Goal: Information Seeking & Learning: Learn about a topic

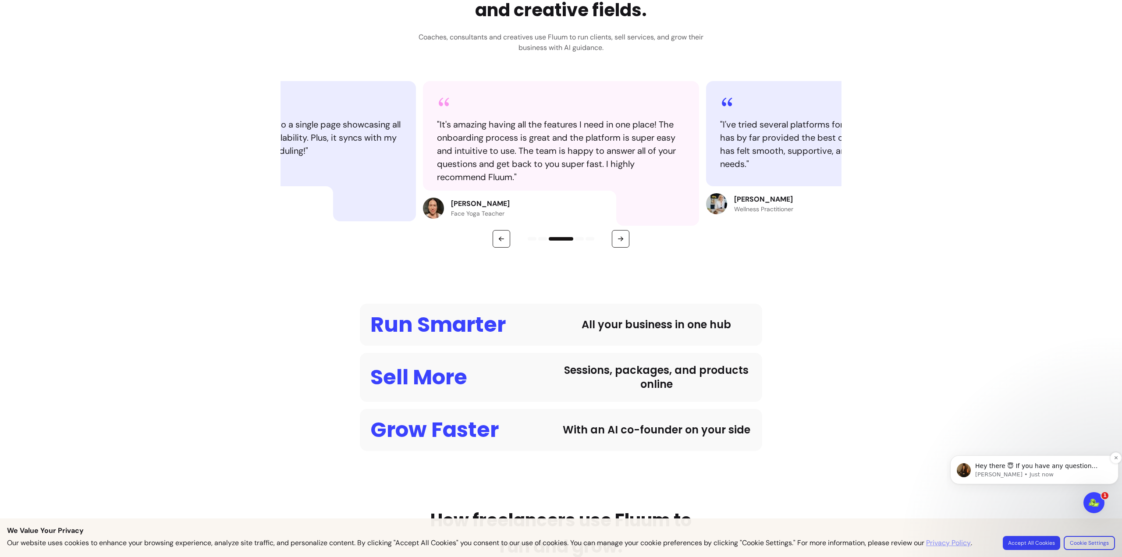
click at [1066, 472] on p "[PERSON_NAME] • Just now" at bounding box center [1041, 475] width 132 height 8
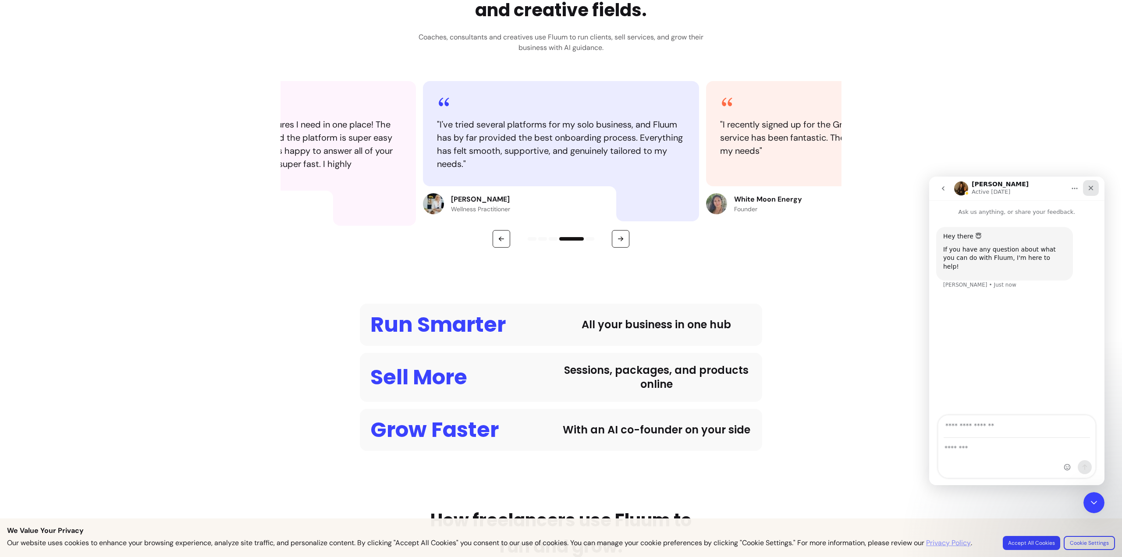
click at [1089, 187] on icon "Close" at bounding box center [1090, 187] width 7 height 7
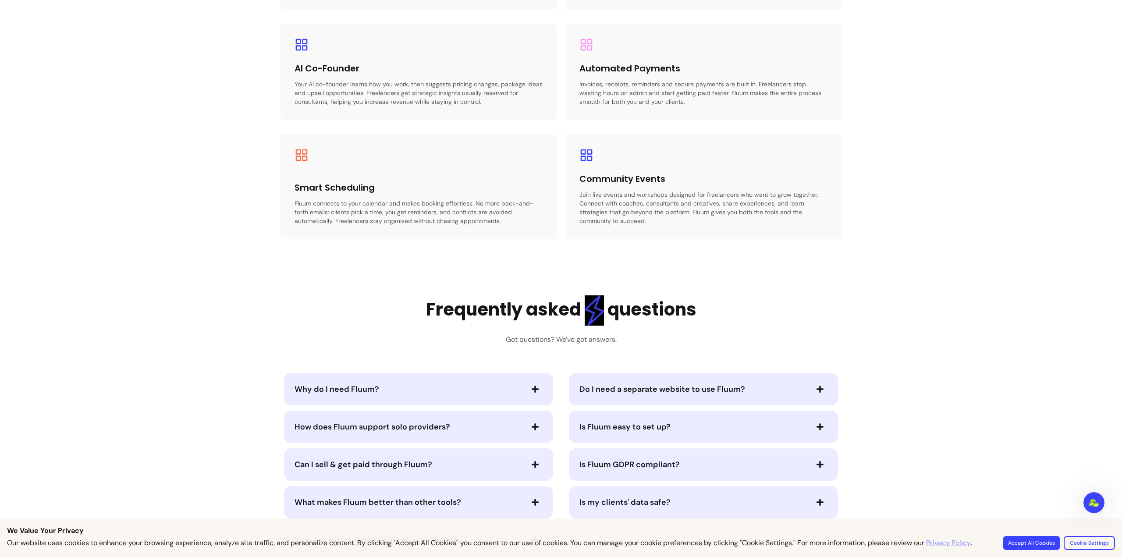
scroll to position [1578, 0]
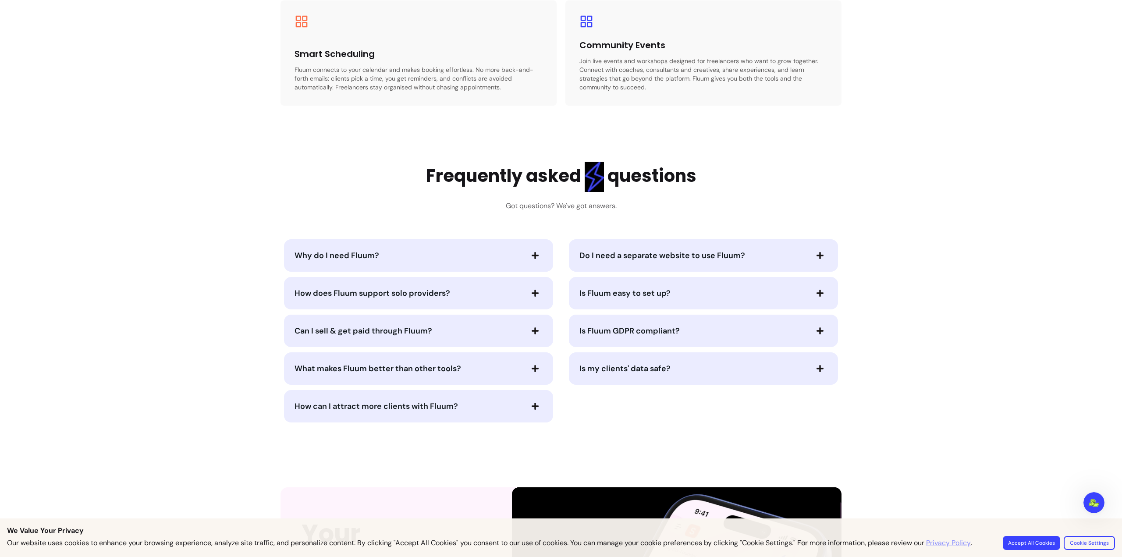
click at [528, 254] on span "button" at bounding box center [535, 255] width 15 height 15
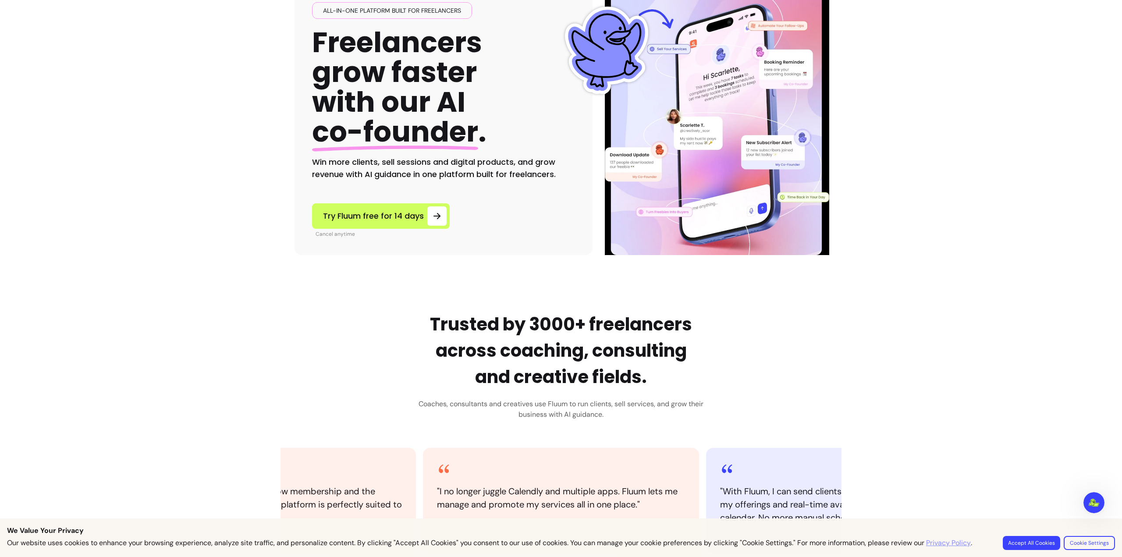
scroll to position [0, 0]
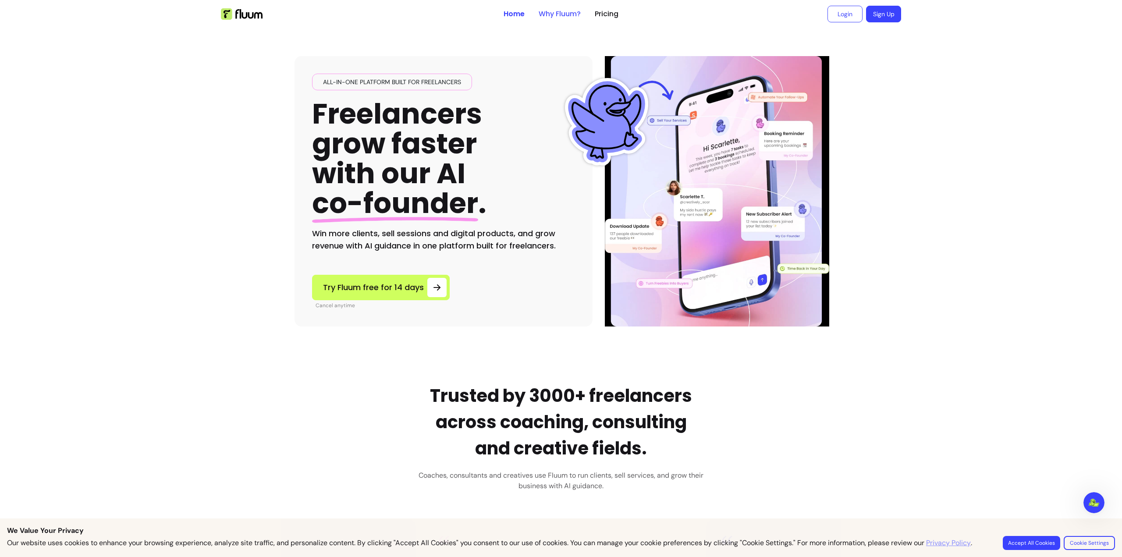
click at [557, 15] on link "Why Fluum?" at bounding box center [560, 14] width 42 height 11
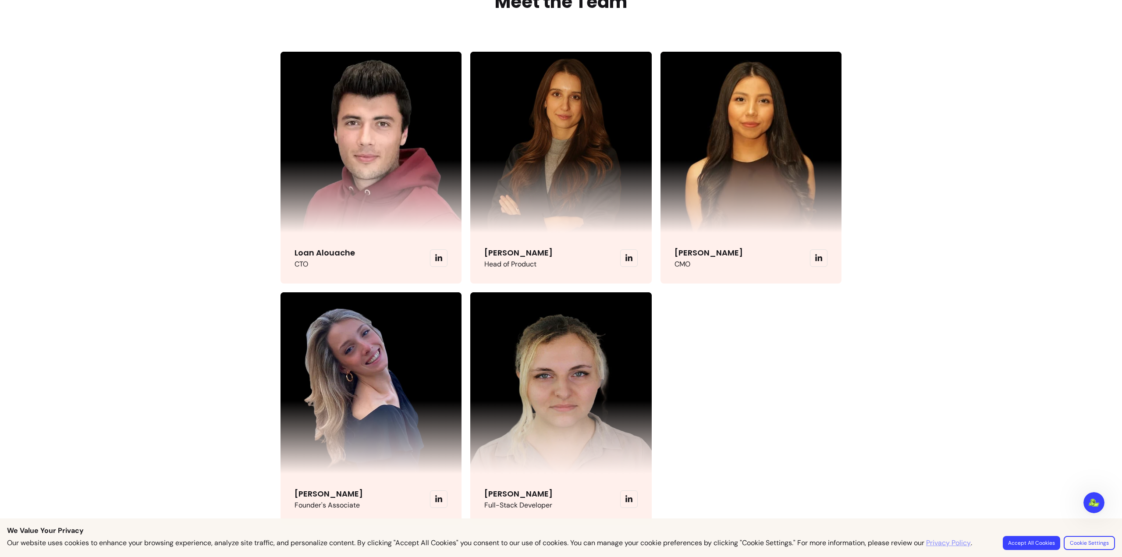
scroll to position [2107, 0]
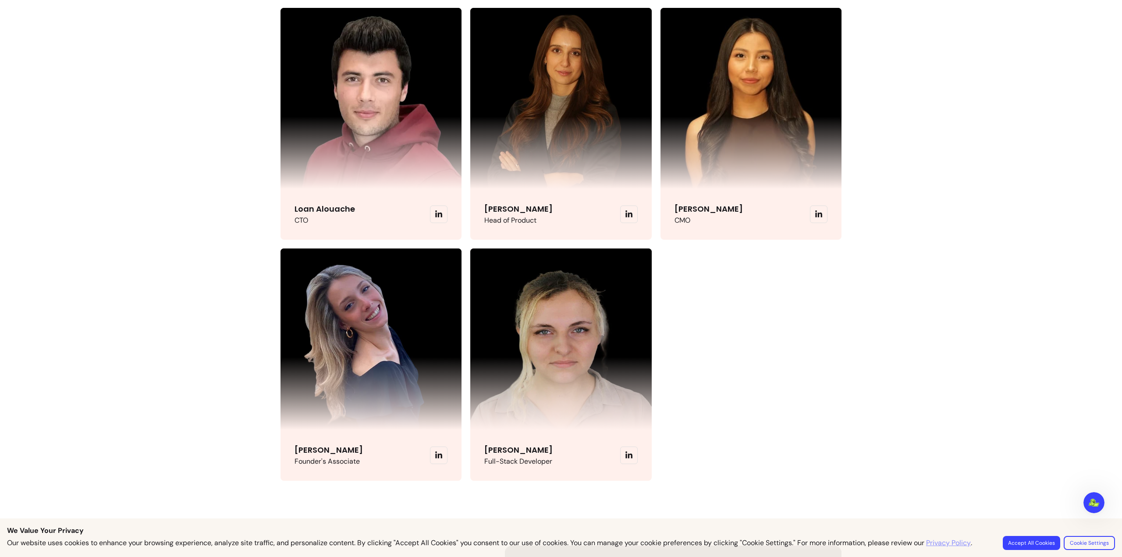
click at [282, 277] on img at bounding box center [370, 338] width 181 height 181
click at [437, 457] on icon at bounding box center [439, 455] width 8 height 8
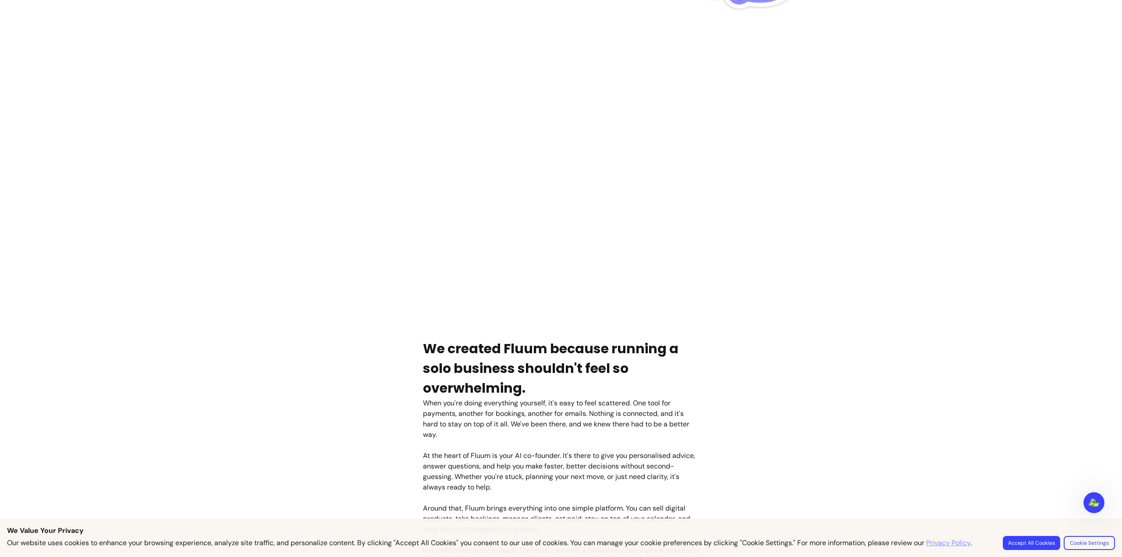
scroll to position [0, 0]
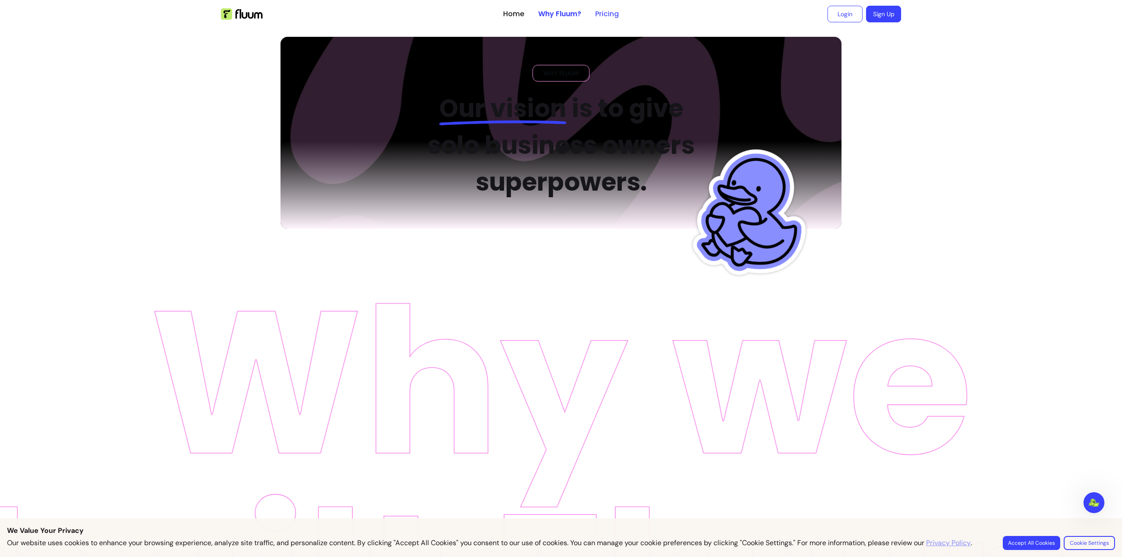
click at [599, 17] on link "Pricing" at bounding box center [607, 14] width 24 height 11
